Goal: Task Accomplishment & Management: Manage account settings

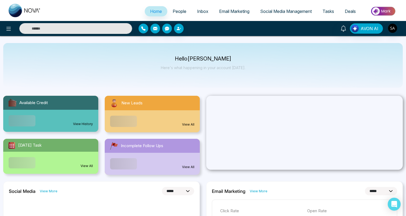
select select "*"
click at [178, 11] on span "People" at bounding box center [180, 11] width 14 height 5
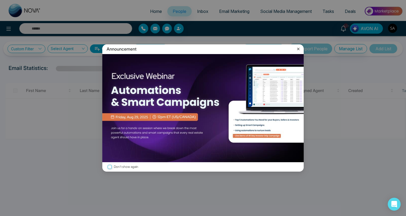
click at [297, 49] on icon at bounding box center [298, 48] width 5 height 5
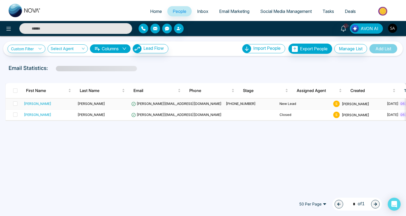
click at [28, 100] on div "First Name Last Name Email Phone Stage Assigned Agent Created Tags Source Provi…" at bounding box center [205, 102] width 401 height 38
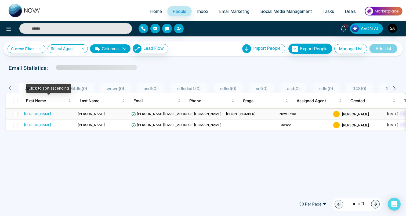
click at [23, 113] on td "sahil" at bounding box center [49, 114] width 54 height 11
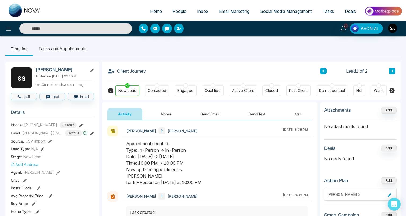
click at [160, 91] on div "Contacted" at bounding box center [157, 90] width 19 height 5
click at [193, 92] on div "Engaged" at bounding box center [186, 90] width 22 height 11
click at [210, 92] on div "Qualified" at bounding box center [213, 90] width 16 height 5
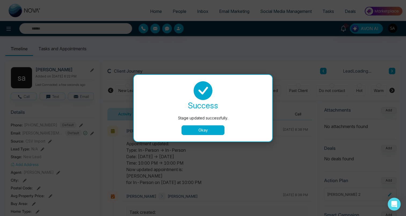
click at [207, 128] on button "Okay" at bounding box center [203, 130] width 43 height 10
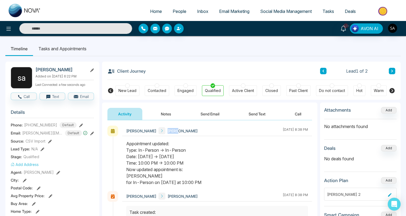
click at [207, 128] on div "Sahil sahil August 13 2025 | 8:38 PM" at bounding box center [217, 130] width 190 height 10
click at [223, 73] on div "Client Journey Lead 1 of 2" at bounding box center [251, 71] width 288 height 18
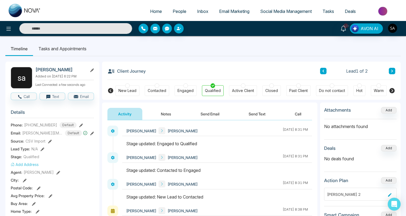
click at [232, 91] on div "Active Client" at bounding box center [243, 90] width 22 height 5
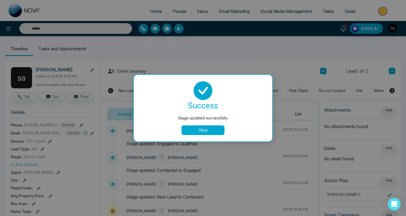
click at [207, 68] on div "Stage updated successfully. success Stage updated successfully. Okay" at bounding box center [203, 108] width 406 height 216
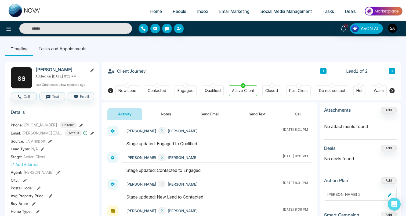
click at [271, 91] on div "Closed" at bounding box center [271, 90] width 13 height 5
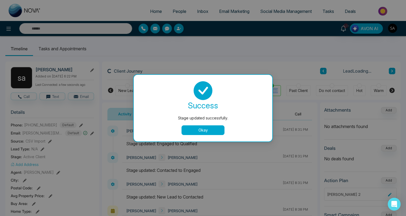
click at [271, 91] on div "success Stage updated successfully. Okay" at bounding box center [203, 108] width 139 height 67
click at [275, 91] on div "Stage updated successfully. success Stage updated successfully. Okay" at bounding box center [203, 108] width 406 height 216
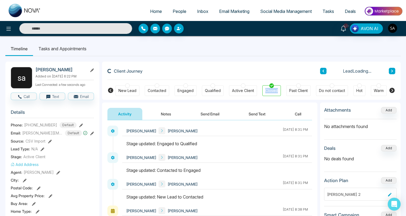
click at [275, 91] on body "Home People Inbox Email Marketing Social Media Management Tasks Deals 10+ AVON …" at bounding box center [203, 108] width 406 height 216
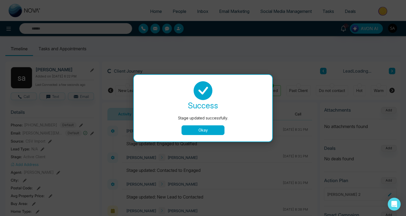
click at [275, 91] on div "Stage updated successfully. success Stage updated successfully. Okay" at bounding box center [203, 108] width 406 height 216
click at [275, 91] on body "Home People Inbox Email Marketing Social Media Management Tasks Deals 10+ AVON …" at bounding box center [203, 108] width 406 height 216
click at [275, 91] on div "Stage updated successfully. success Stage updated successfully. Okay" at bounding box center [203, 108] width 406 height 216
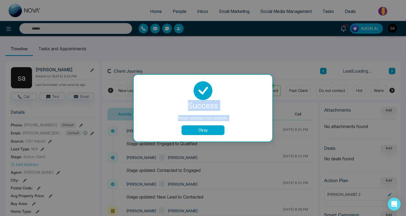
click at [275, 91] on div "Stage updated successfully. success Stage updated successfully. Okay" at bounding box center [203, 108] width 406 height 216
click at [275, 91] on div "Closed" at bounding box center [271, 90] width 13 height 5
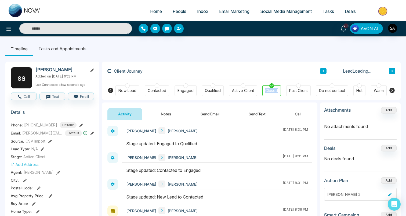
click at [275, 91] on div "Closed" at bounding box center [271, 90] width 13 height 5
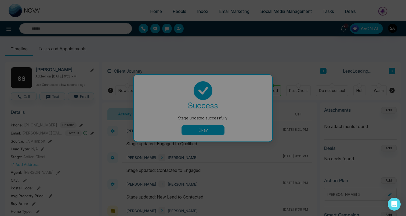
click at [275, 91] on body "Home People Inbox Email Marketing Social Media Management Tasks Deals 10+ AVON …" at bounding box center [203, 108] width 406 height 216
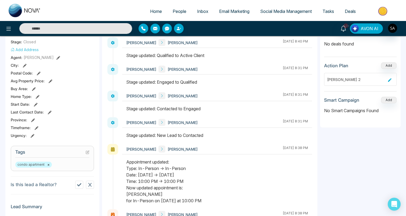
scroll to position [229, 0]
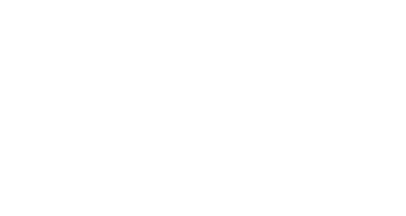
select select "*"
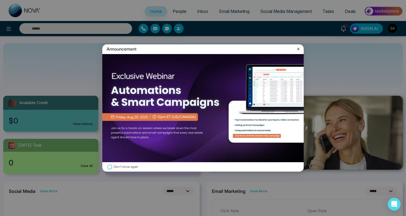
click at [297, 47] on icon at bounding box center [298, 48] width 5 height 5
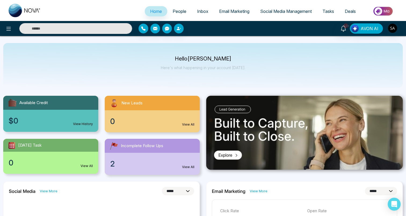
click at [174, 12] on span "People" at bounding box center [180, 11] width 14 height 5
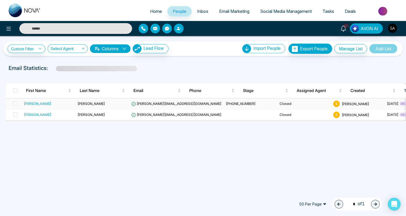
click at [28, 105] on div "First Name Last Name Email Phone Stage Assigned Agent Created Tags Source Provi…" at bounding box center [205, 102] width 401 height 38
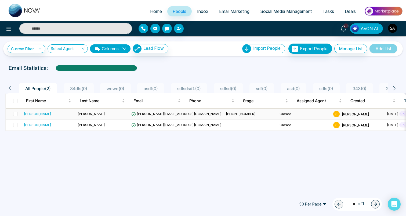
click at [27, 115] on div "sahil" at bounding box center [37, 113] width 27 height 5
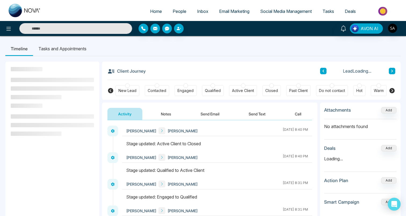
click at [213, 90] on div "Qualified" at bounding box center [213, 90] width 16 height 5
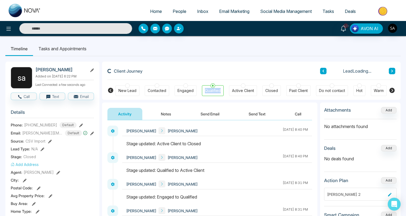
click at [213, 90] on div "Qualified" at bounding box center [213, 90] width 16 height 5
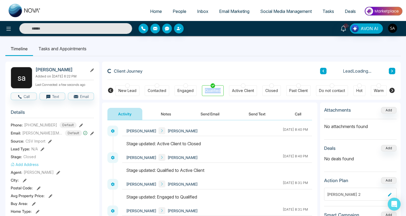
click at [213, 90] on div "Qualified" at bounding box center [213, 90] width 16 height 5
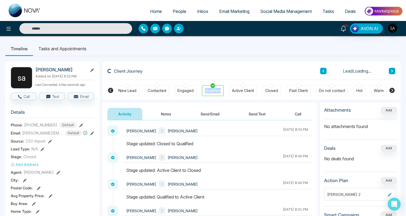
click at [213, 90] on div "Qualified" at bounding box center [213, 90] width 16 height 5
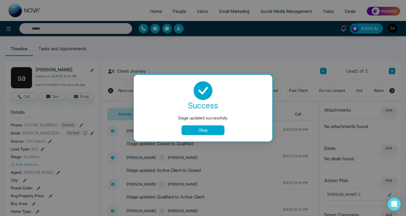
click at [213, 90] on div at bounding box center [203, 90] width 126 height 19
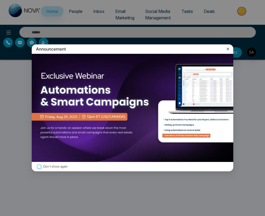
select select "*"
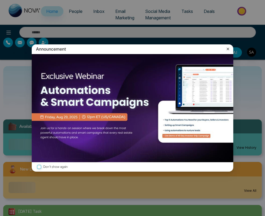
click at [228, 48] on icon at bounding box center [227, 48] width 5 height 5
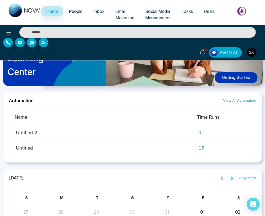
scroll to position [689, 0]
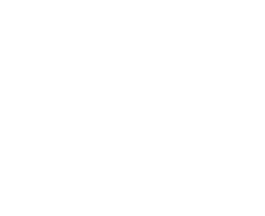
select select "*"
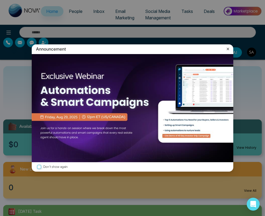
click at [229, 47] on icon at bounding box center [227, 48] width 5 height 5
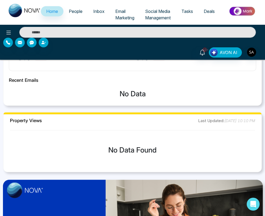
scroll to position [516, 0]
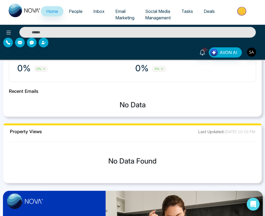
click at [78, 12] on span "People" at bounding box center [76, 11] width 14 height 5
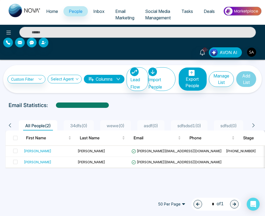
click at [90, 176] on div "**********" at bounding box center [132, 108] width 265 height 216
click at [252, 52] on img "button" at bounding box center [251, 52] width 9 height 9
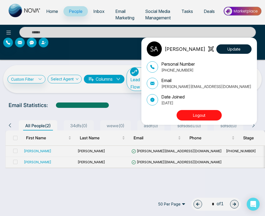
click at [205, 114] on button "Logout" at bounding box center [198, 115] width 45 height 10
